Goal: Information Seeking & Learning: Learn about a topic

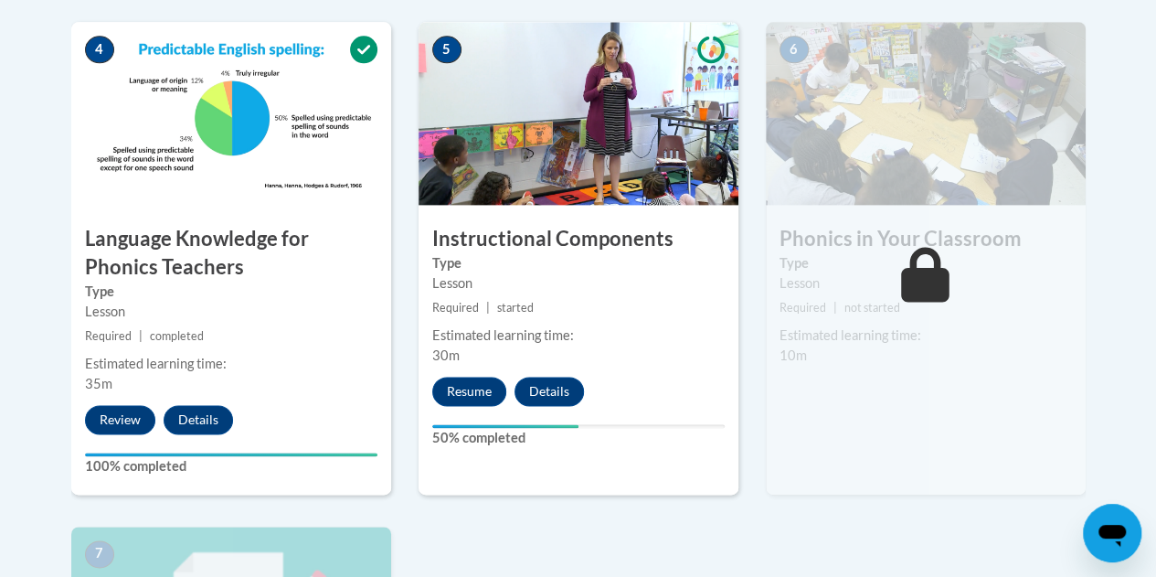
scroll to position [1138, 0]
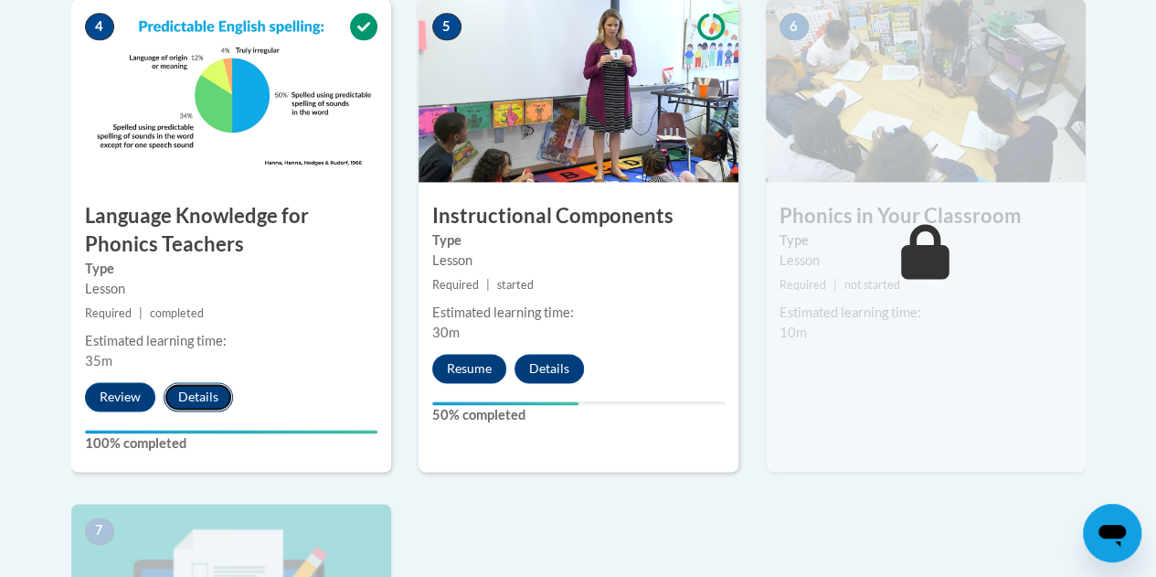
click at [200, 395] on button "Details" at bounding box center [198, 396] width 69 height 29
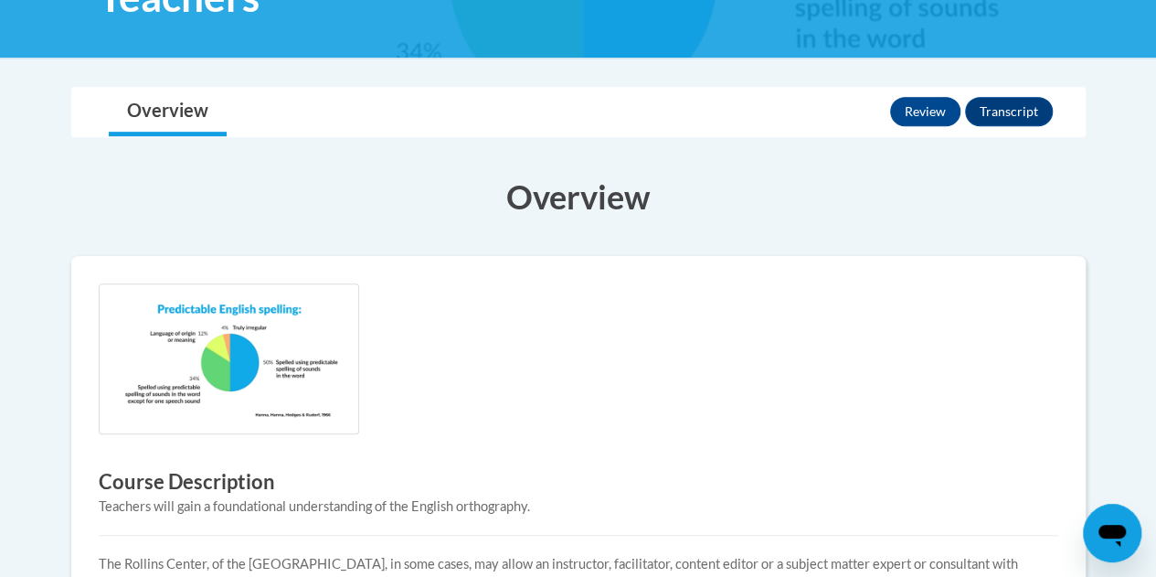
scroll to position [96, 0]
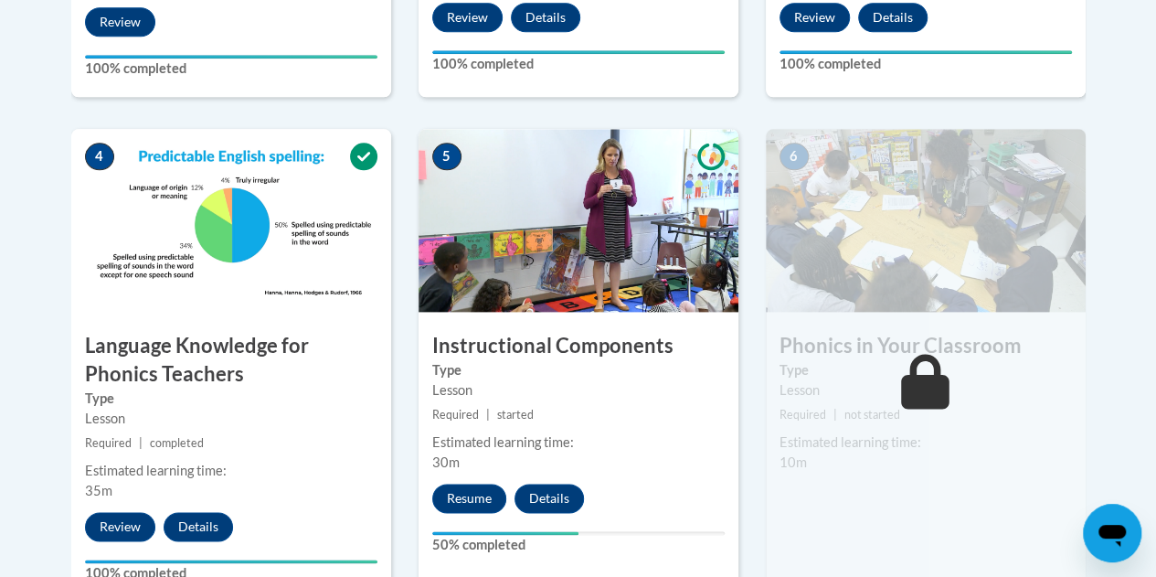
scroll to position [1025, 0]
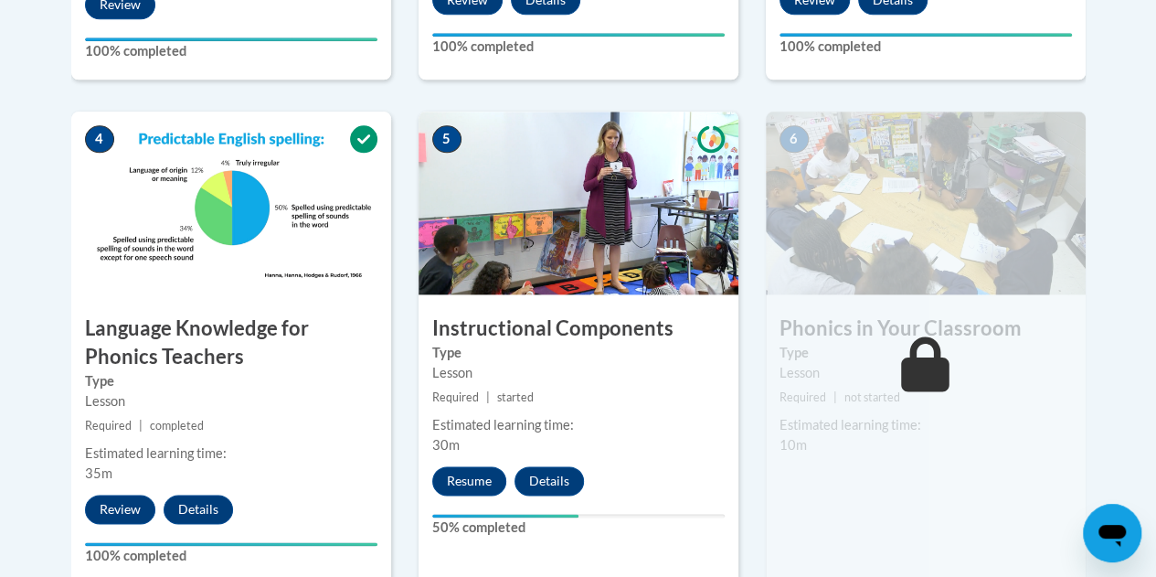
click at [206, 312] on div "4 Language Knowledge for Phonics Teachers Type Lesson Required | completed Esti…" at bounding box center [231, 347] width 320 height 472
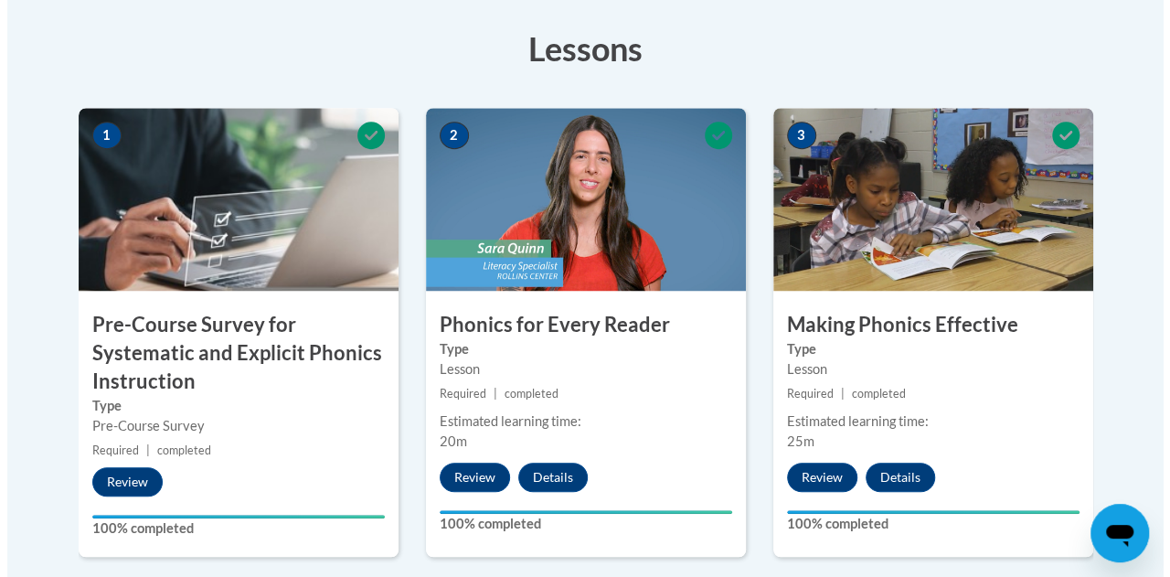
scroll to position [537, 0]
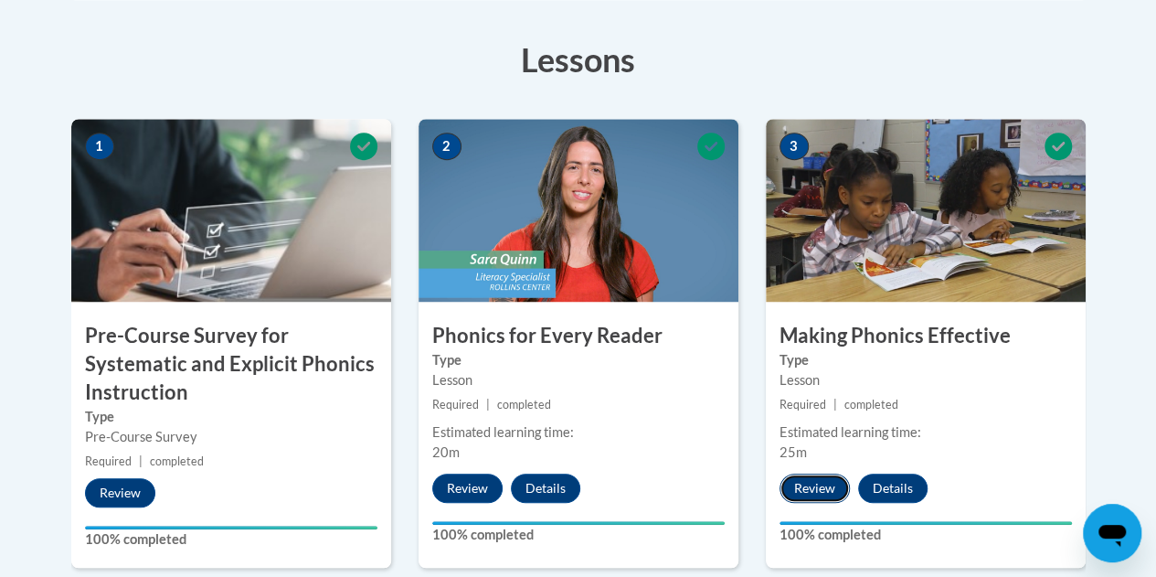
click at [822, 482] on button "Review" at bounding box center [814, 487] width 70 height 29
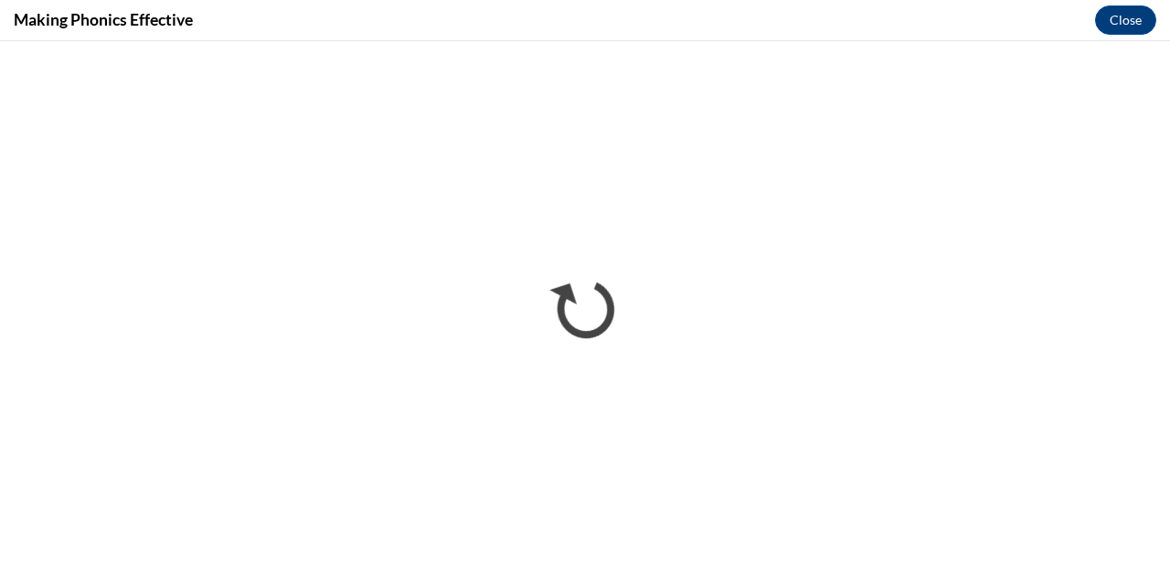
scroll to position [0, 0]
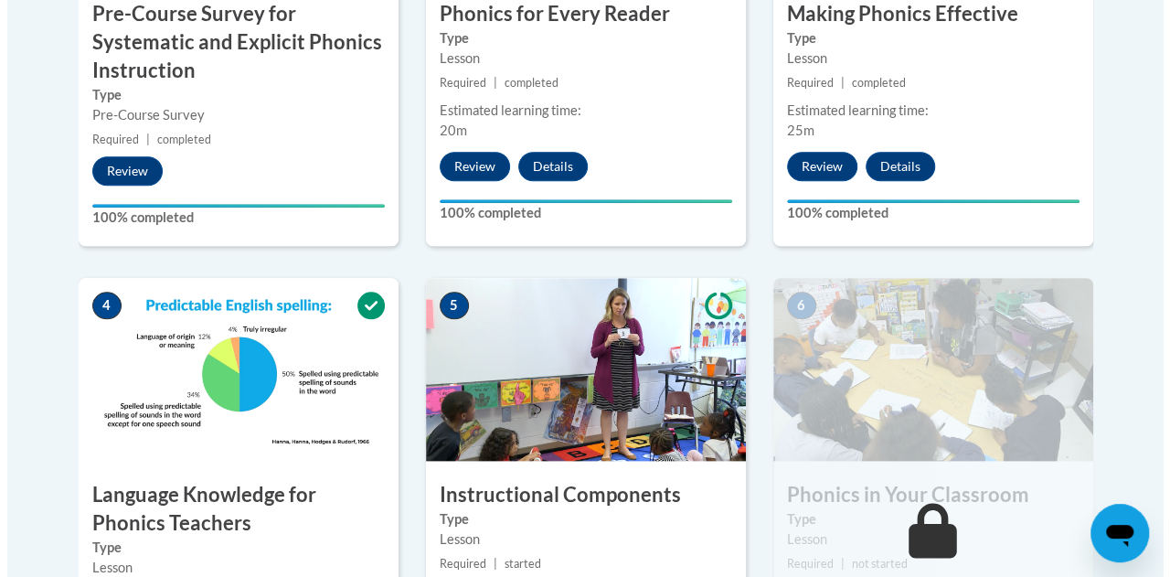
scroll to position [739, 0]
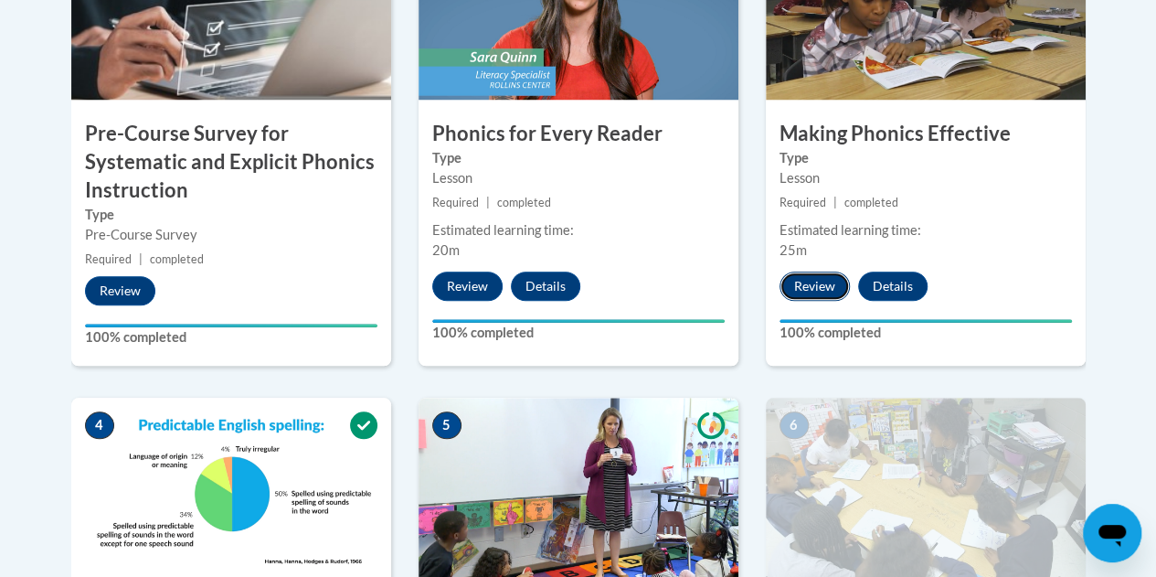
click at [821, 288] on button "Review" at bounding box center [814, 285] width 70 height 29
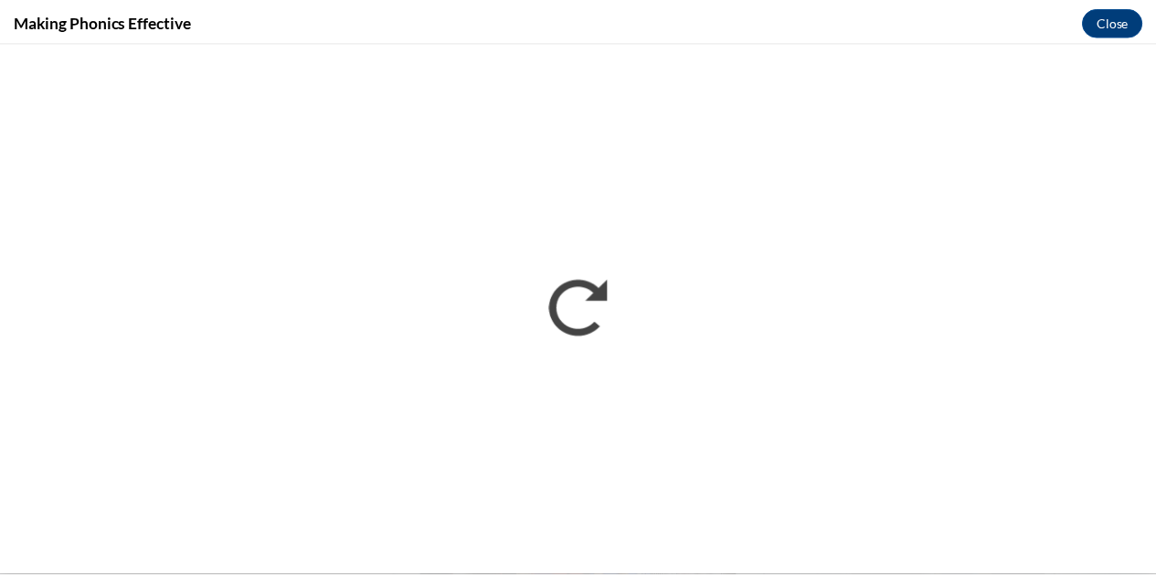
scroll to position [0, 0]
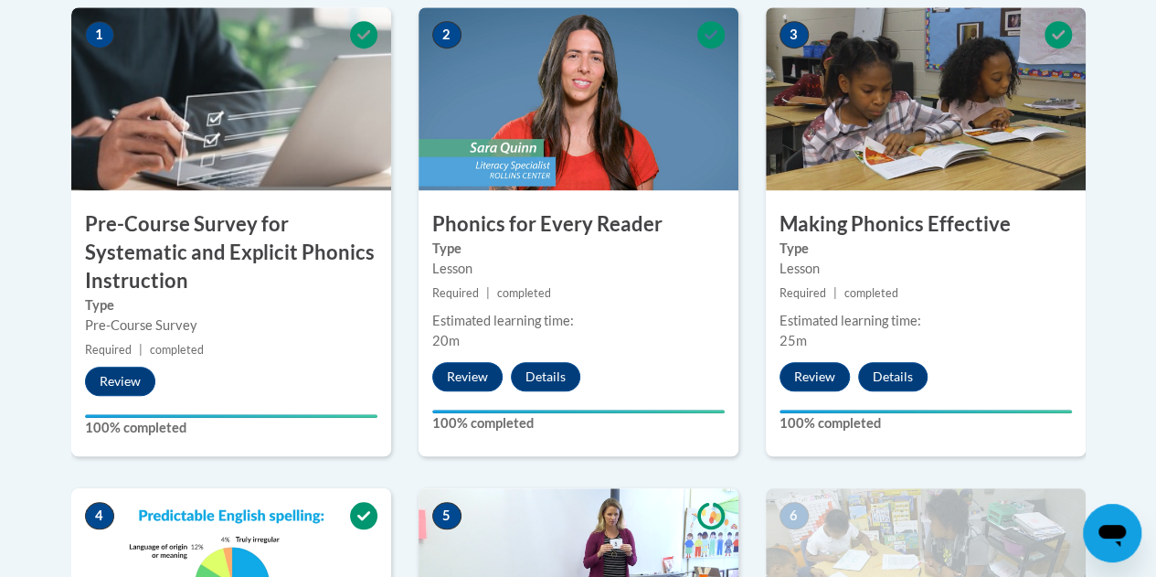
scroll to position [691, 0]
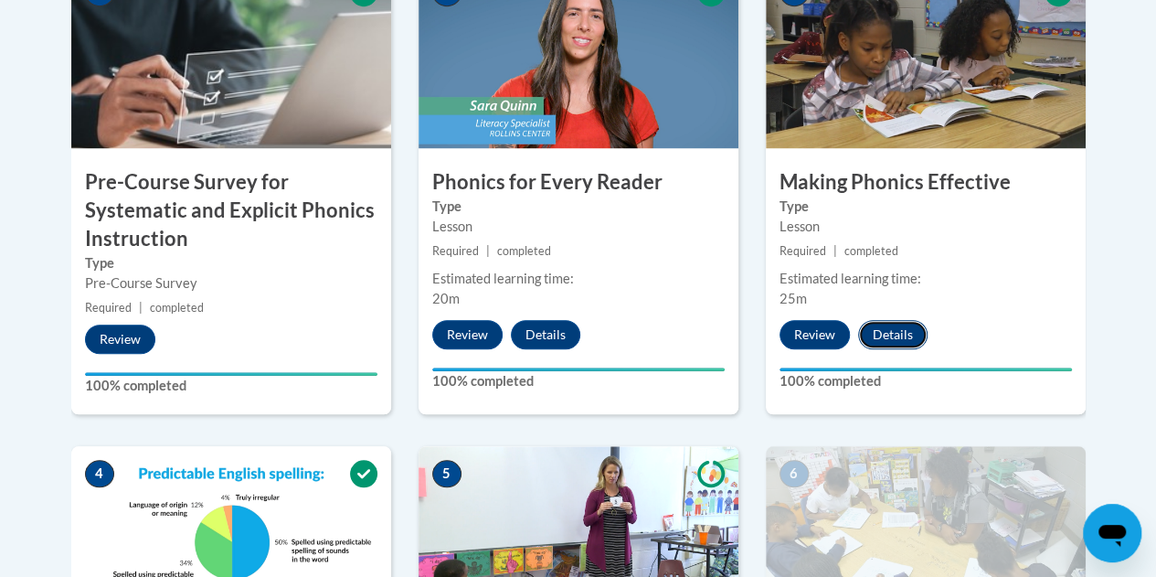
click at [887, 331] on button "Details" at bounding box center [892, 334] width 69 height 29
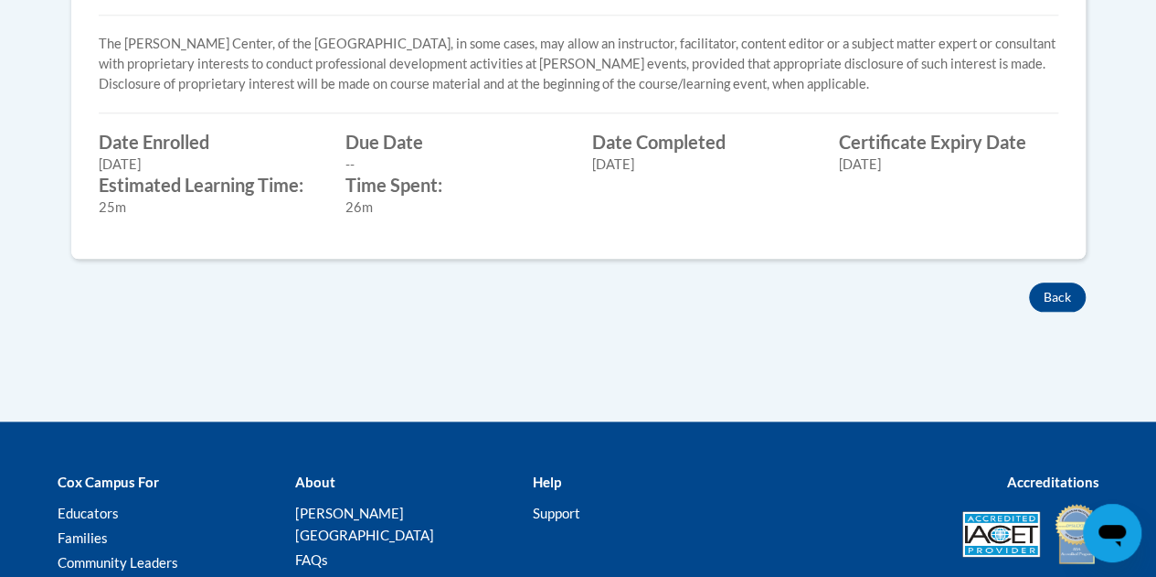
scroll to position [745, 0]
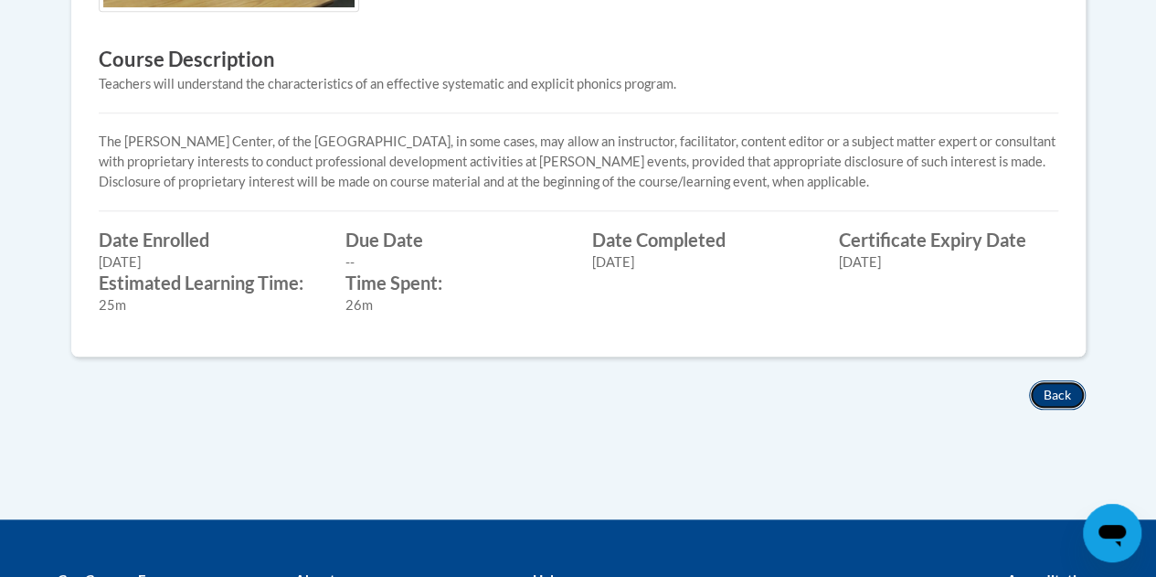
click at [1060, 397] on button "Back" at bounding box center [1057, 394] width 57 height 29
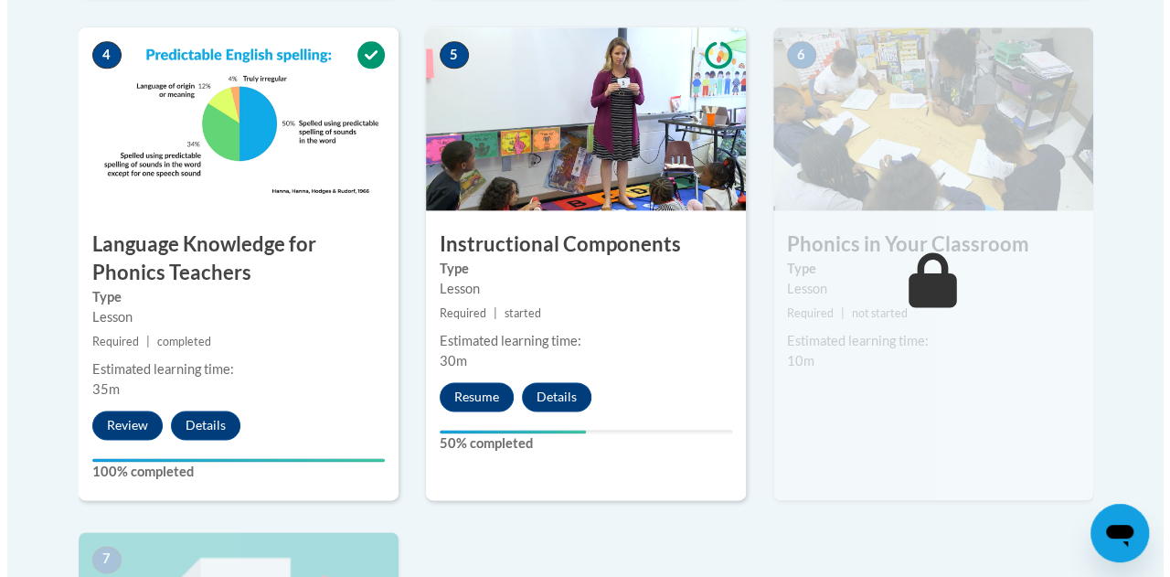
scroll to position [1146, 0]
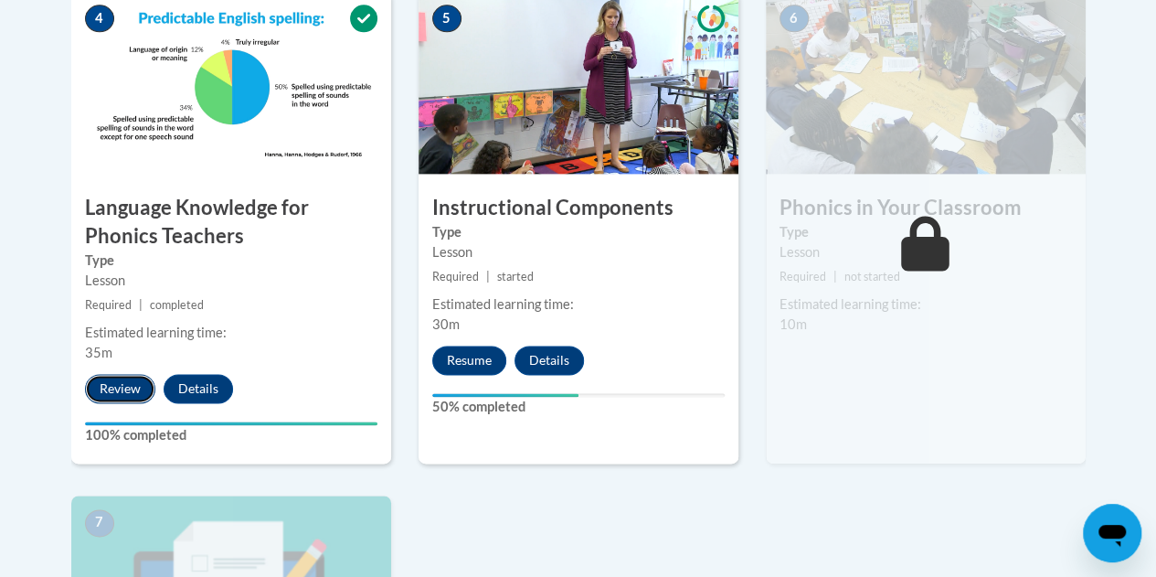
click at [104, 390] on button "Review" at bounding box center [120, 388] width 70 height 29
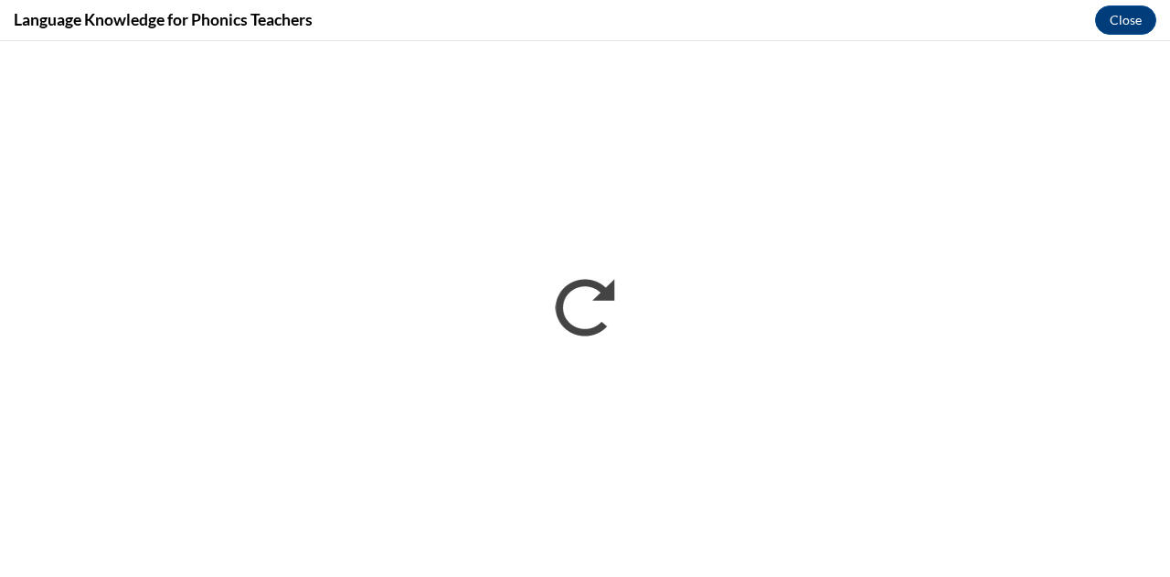
scroll to position [1147, 0]
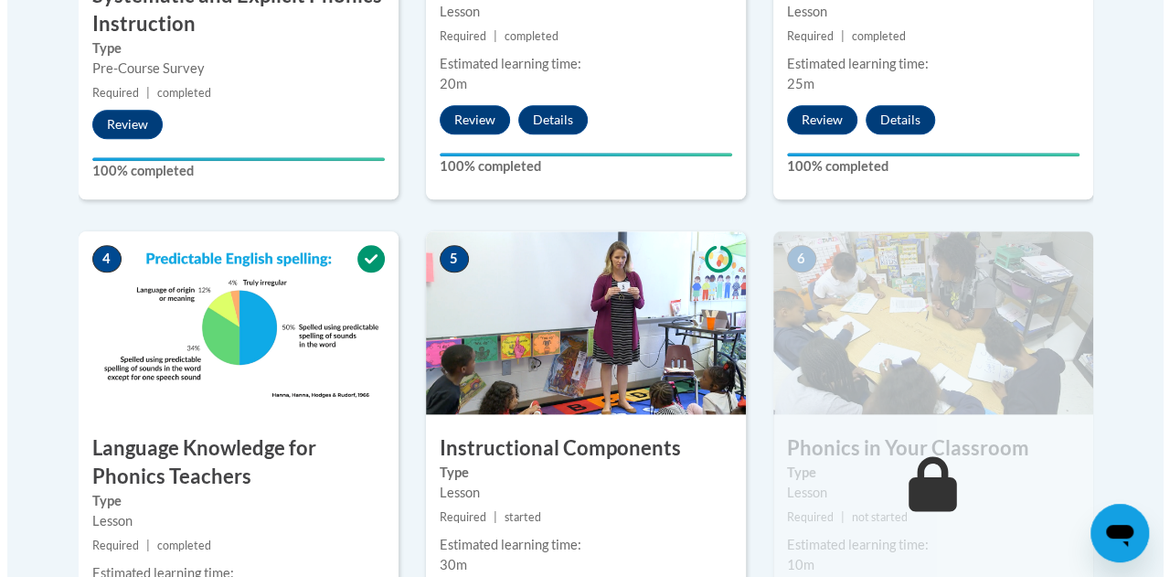
scroll to position [1126, 0]
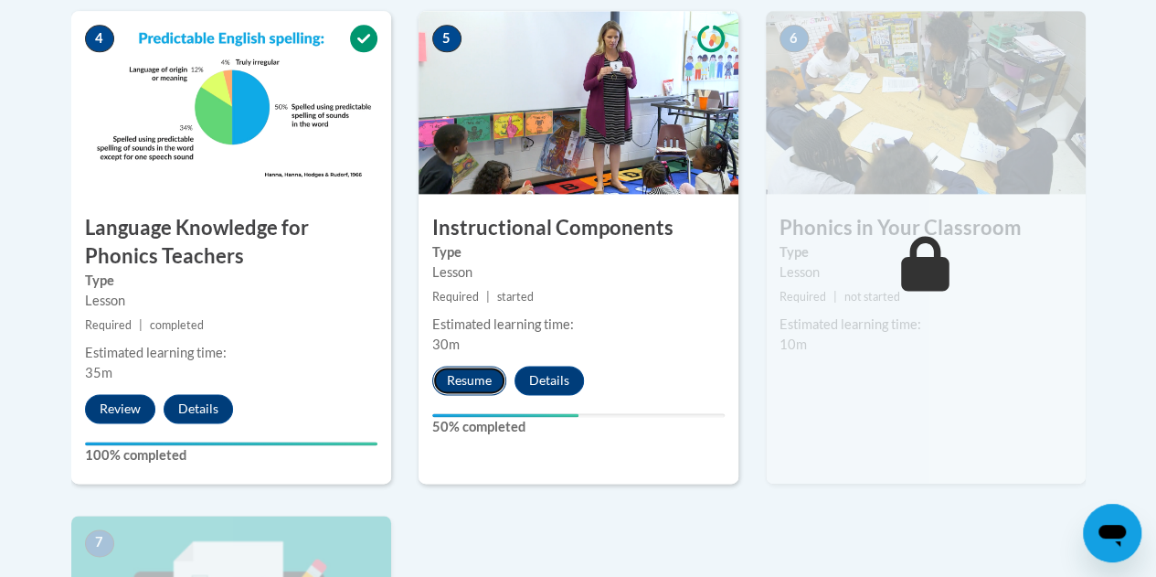
click at [453, 385] on button "Resume" at bounding box center [469, 379] width 74 height 29
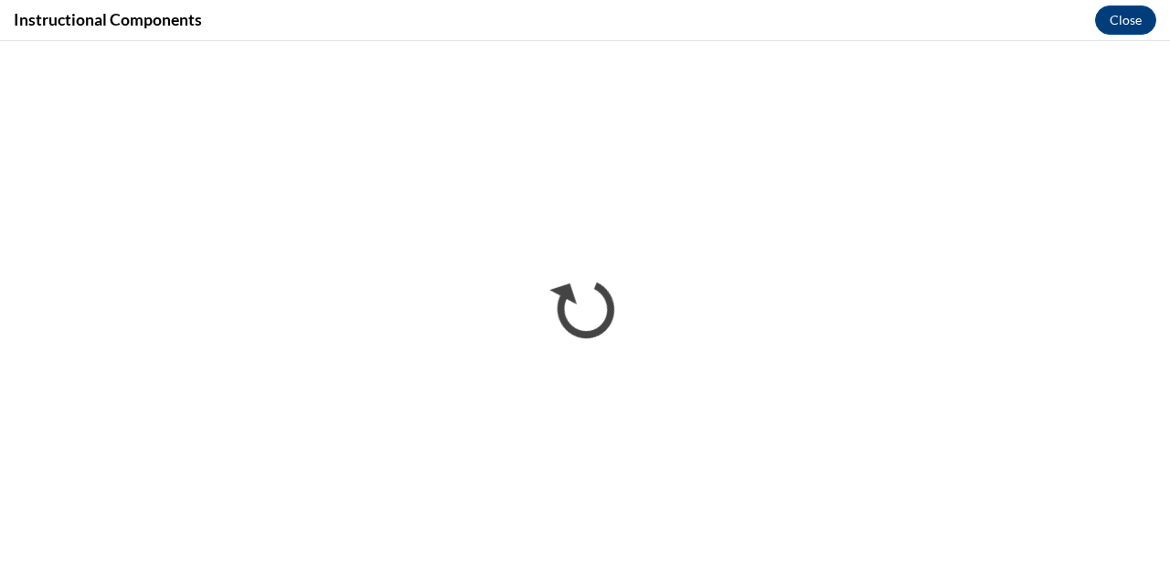
scroll to position [0, 0]
